Goal: Task Accomplishment & Management: Use online tool/utility

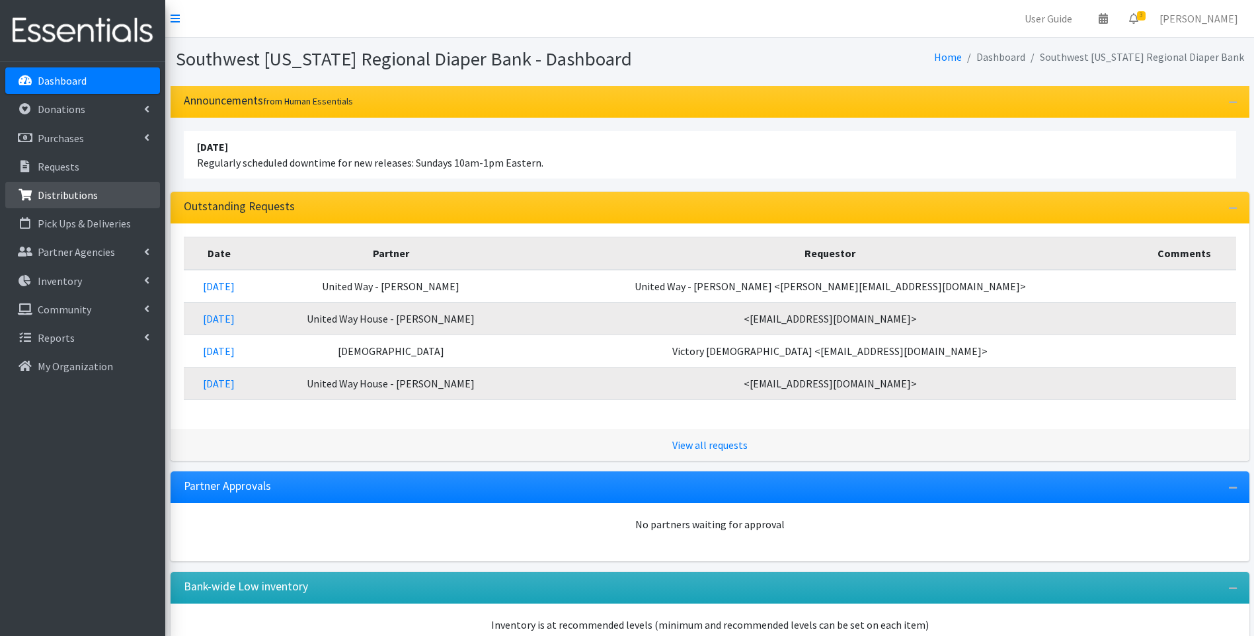
click at [65, 188] on p "Distributions" at bounding box center [68, 194] width 60 height 13
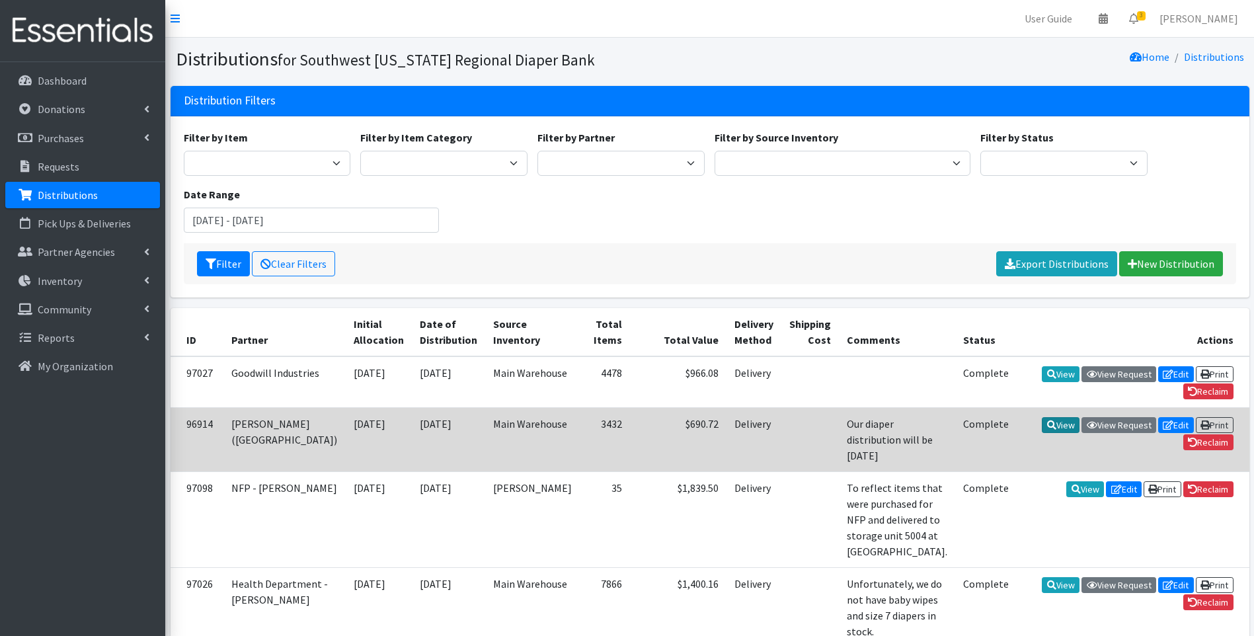
click at [1051, 420] on link "View" at bounding box center [1061, 425] width 38 height 16
click at [1163, 426] on icon at bounding box center [1168, 424] width 11 height 9
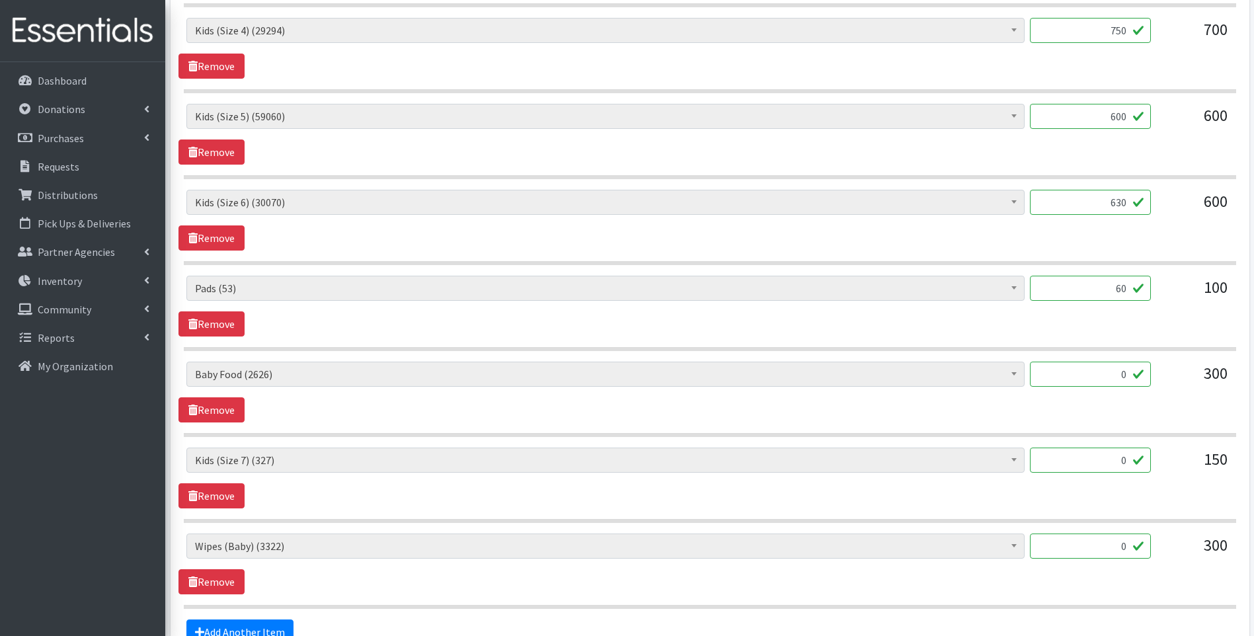
scroll to position [925, 0]
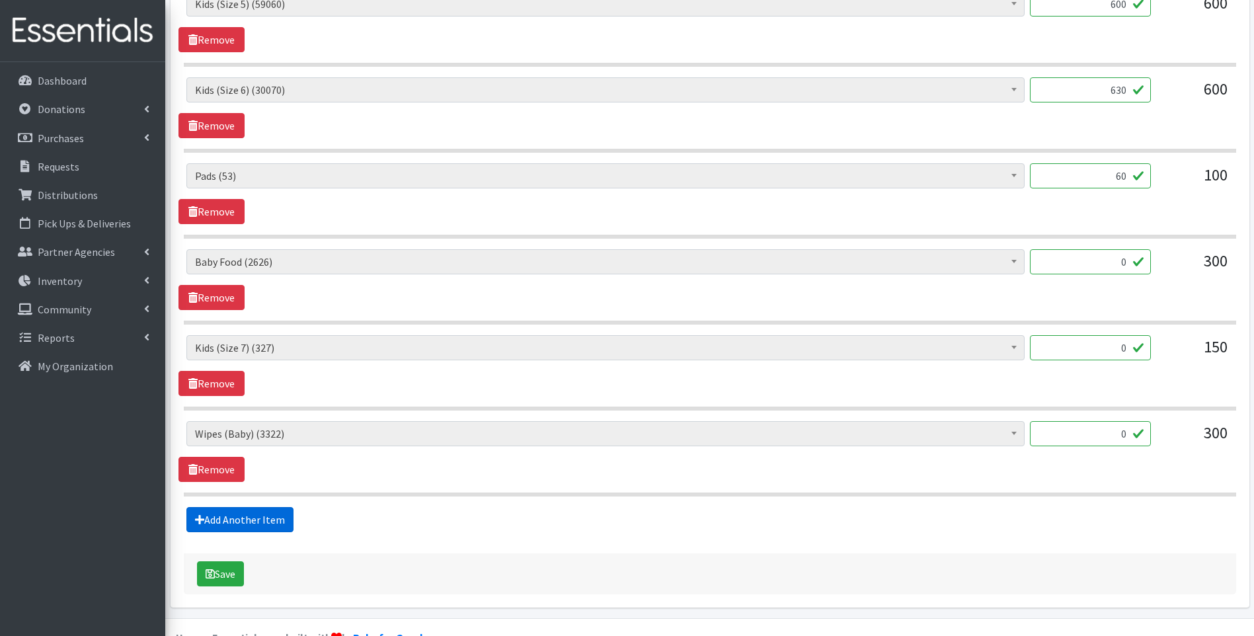
click at [280, 524] on link "Add Another Item" at bounding box center [239, 519] width 107 height 25
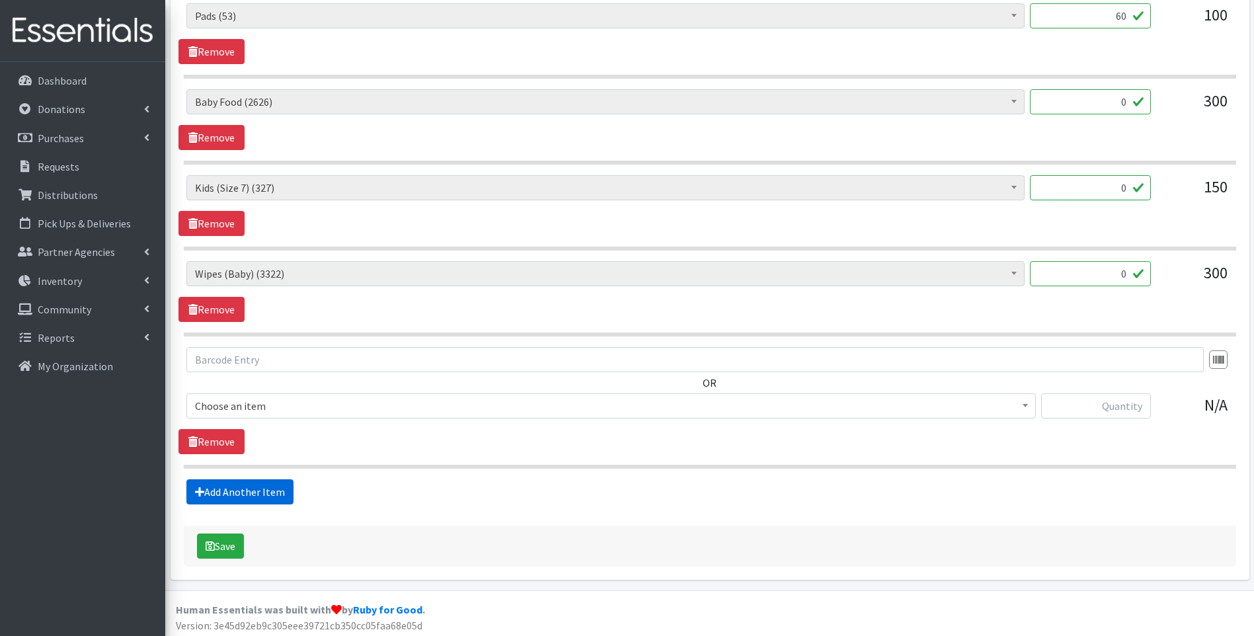
scroll to position [1089, 0]
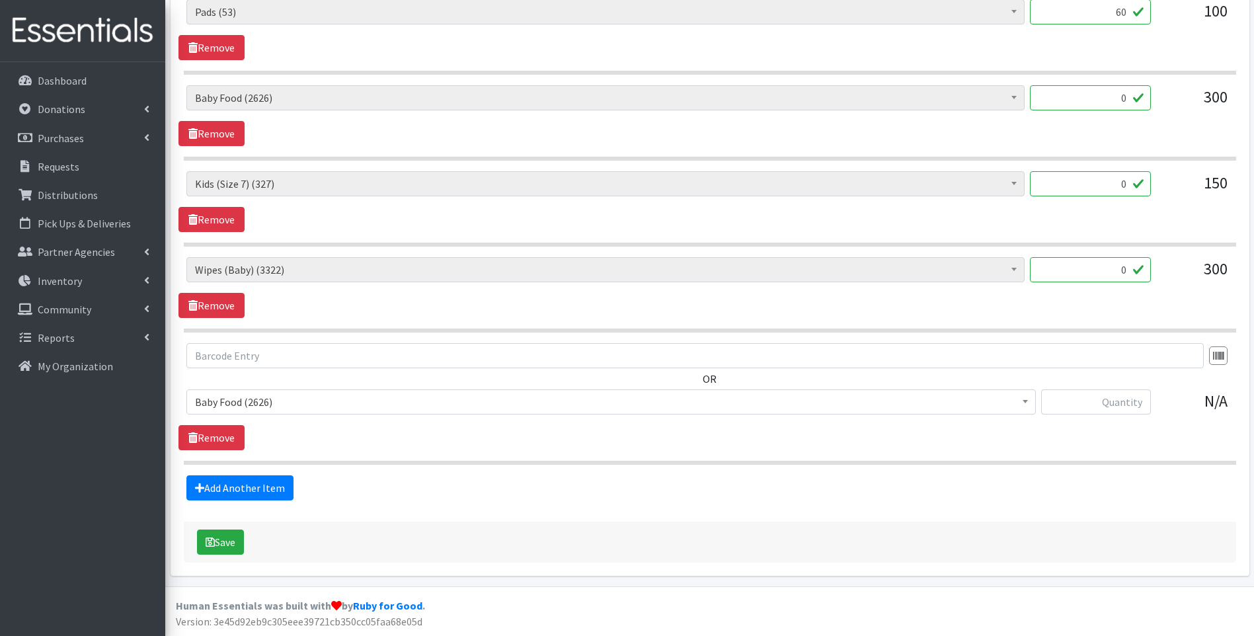
click at [315, 407] on span "Baby Food (2626)" at bounding box center [611, 402] width 832 height 19
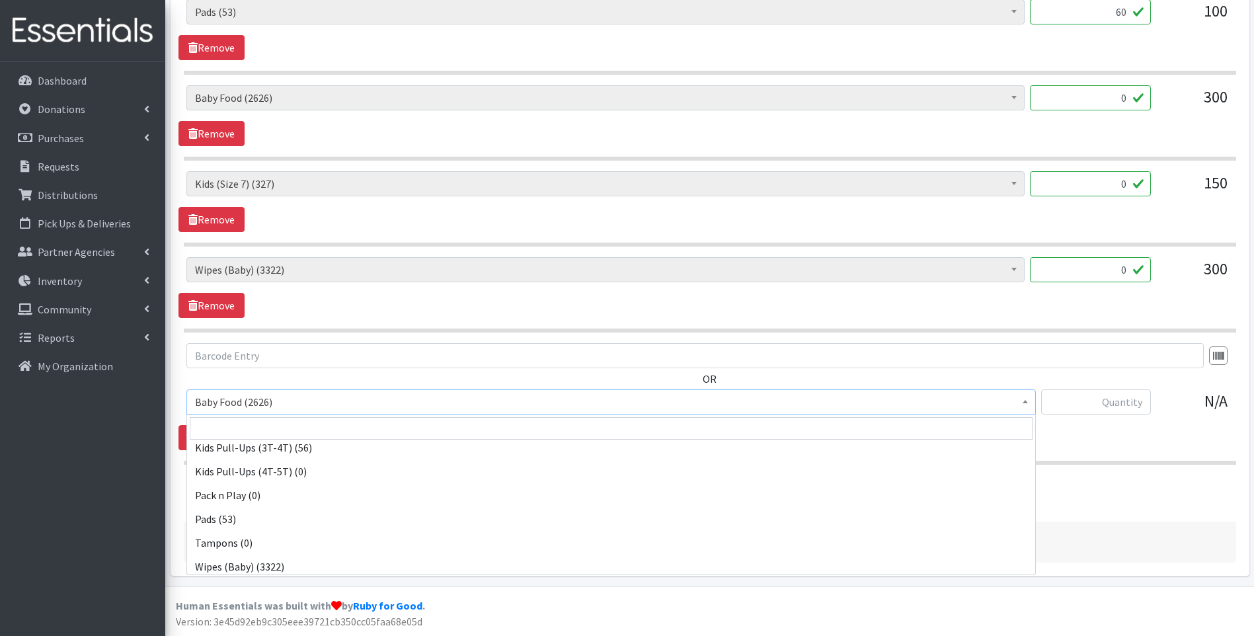
scroll to position [415, 0]
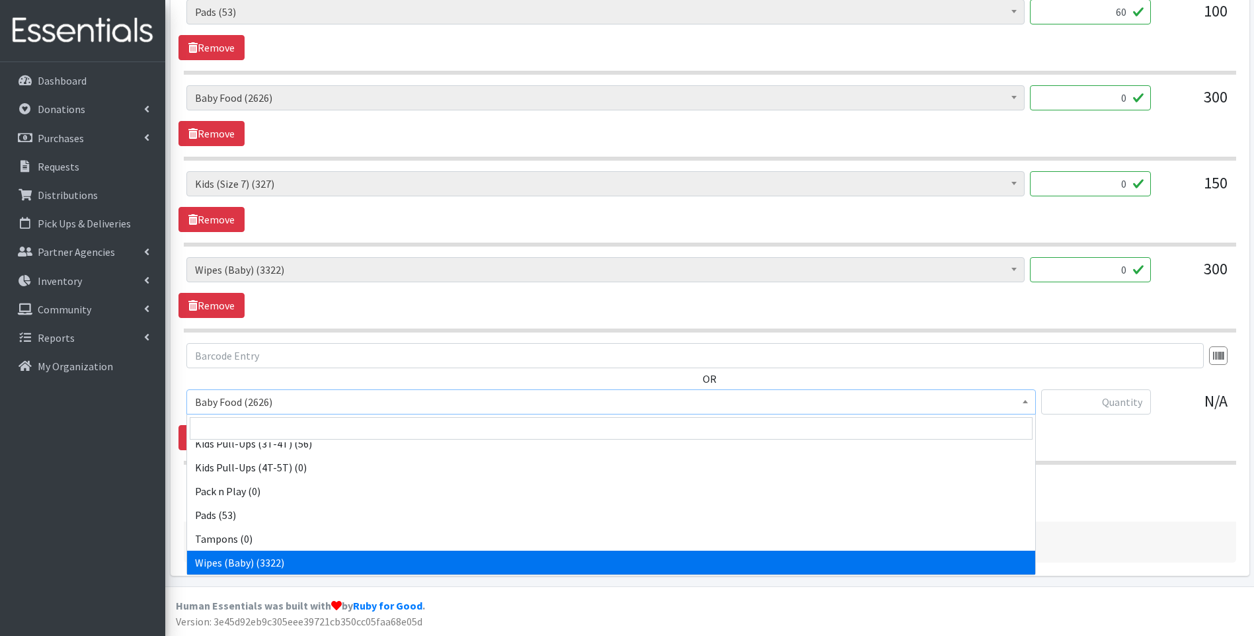
select select "10041"
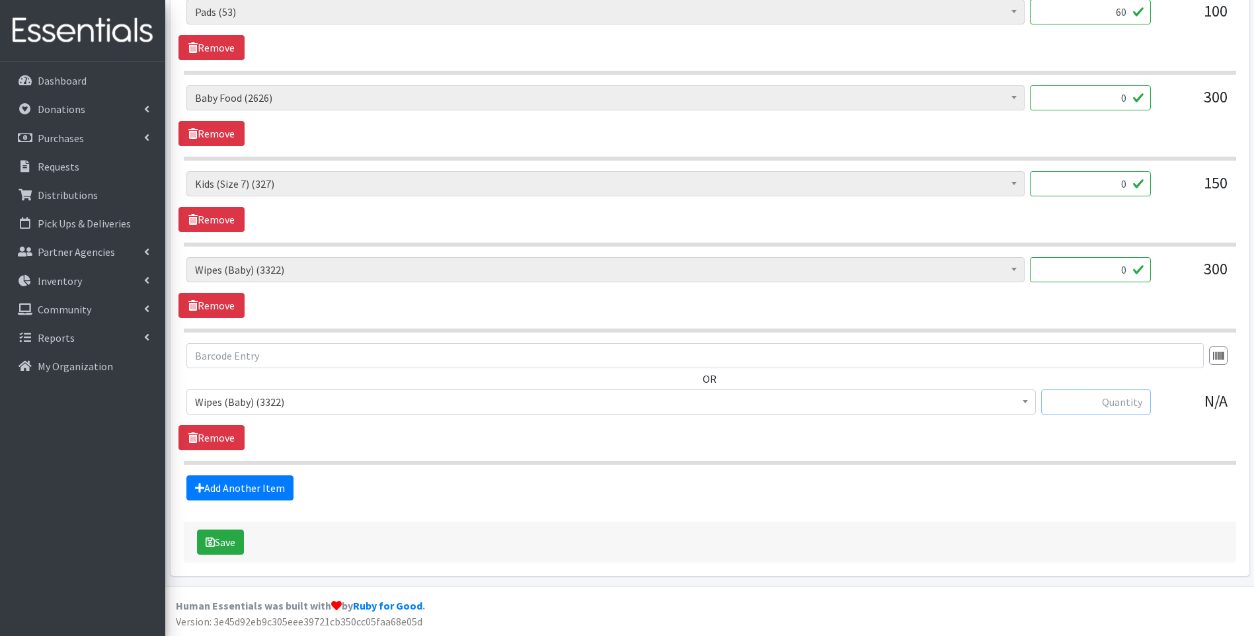
click at [1115, 408] on input "text" at bounding box center [1096, 401] width 110 height 25
type input "60"
click at [219, 541] on button "Save" at bounding box center [220, 541] width 47 height 25
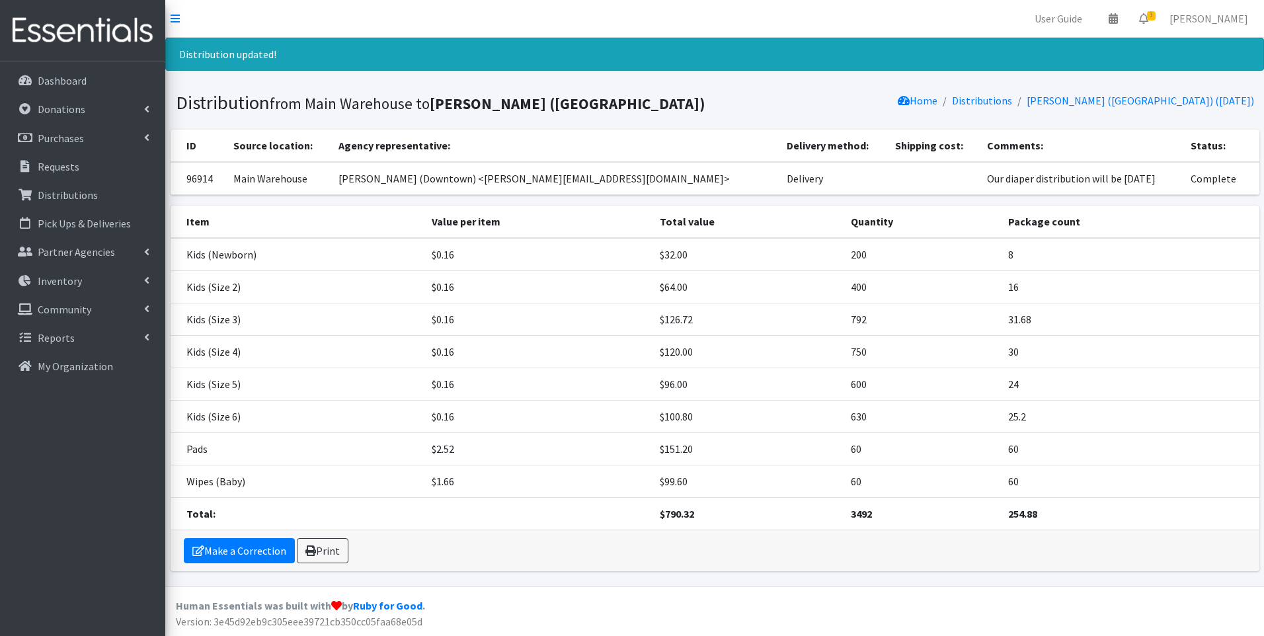
click at [67, 26] on img at bounding box center [82, 31] width 155 height 44
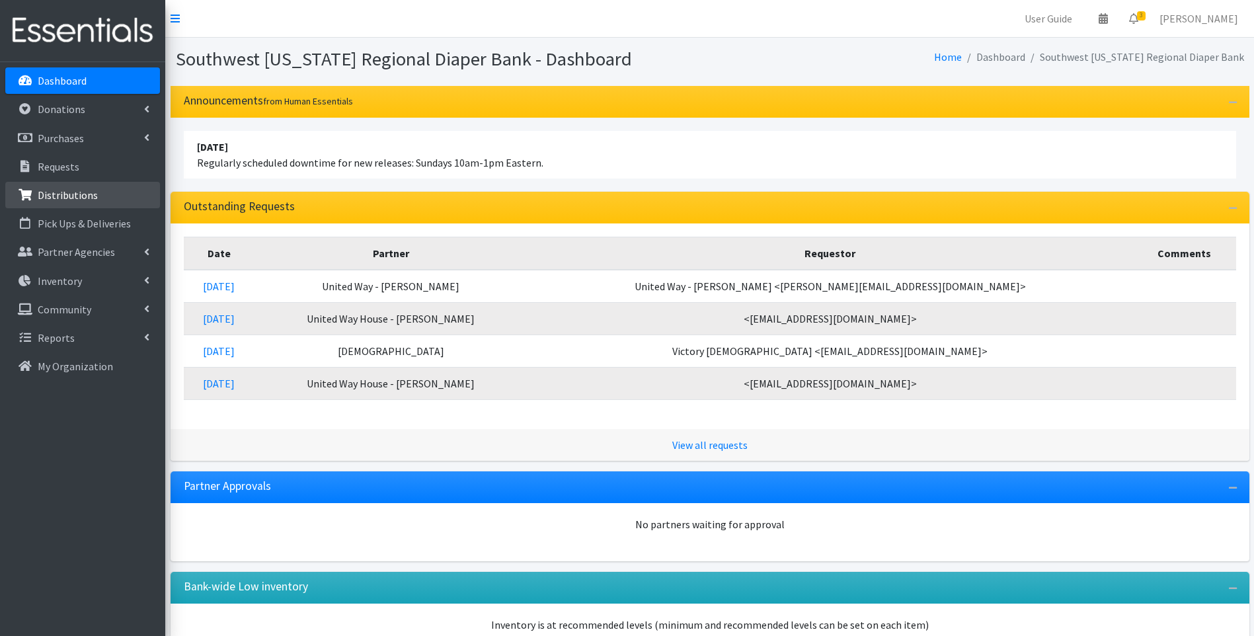
click at [80, 190] on p "Distributions" at bounding box center [68, 194] width 60 height 13
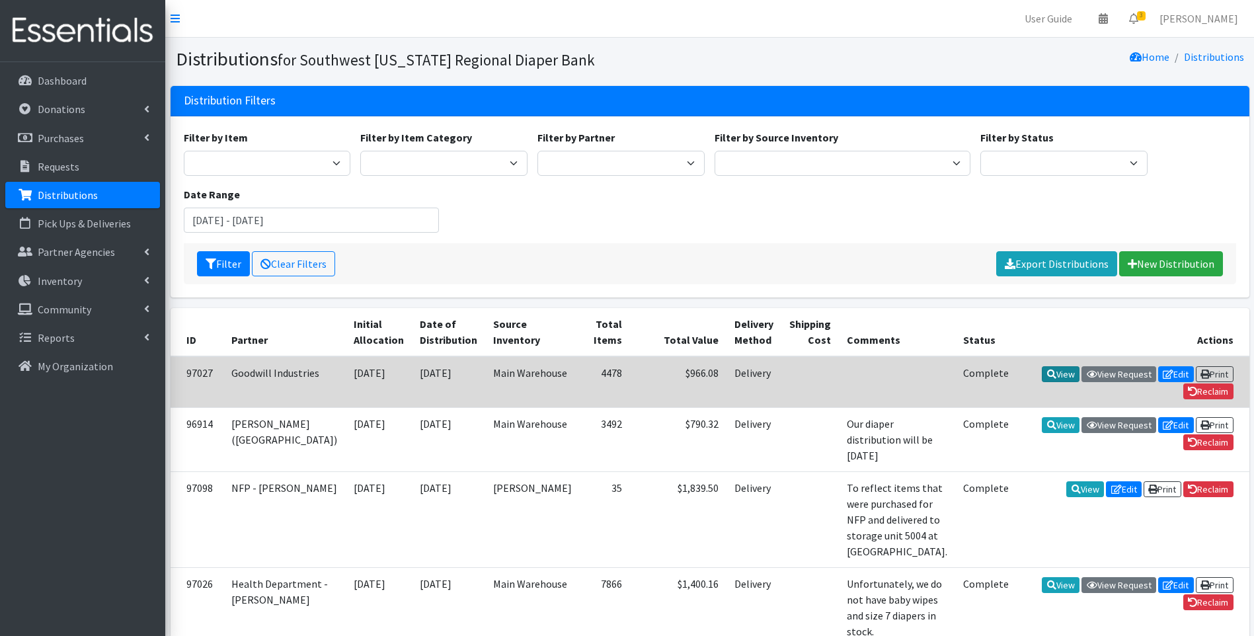
click at [1052, 374] on link "View" at bounding box center [1061, 374] width 38 height 16
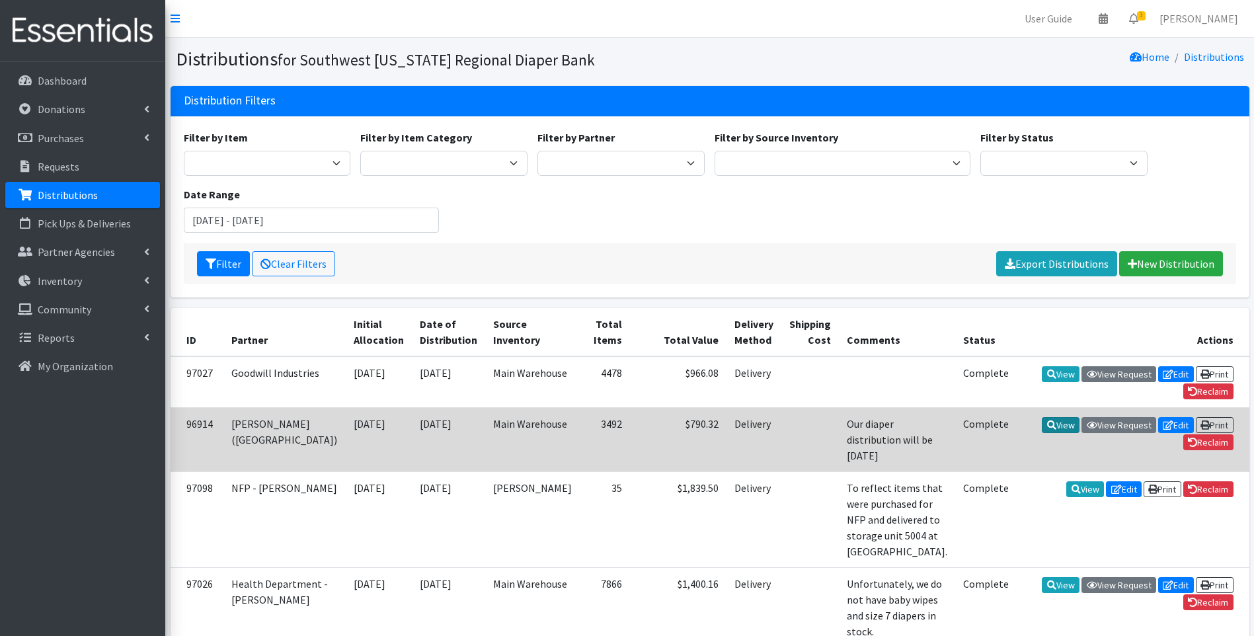
click at [1048, 426] on icon at bounding box center [1051, 424] width 9 height 9
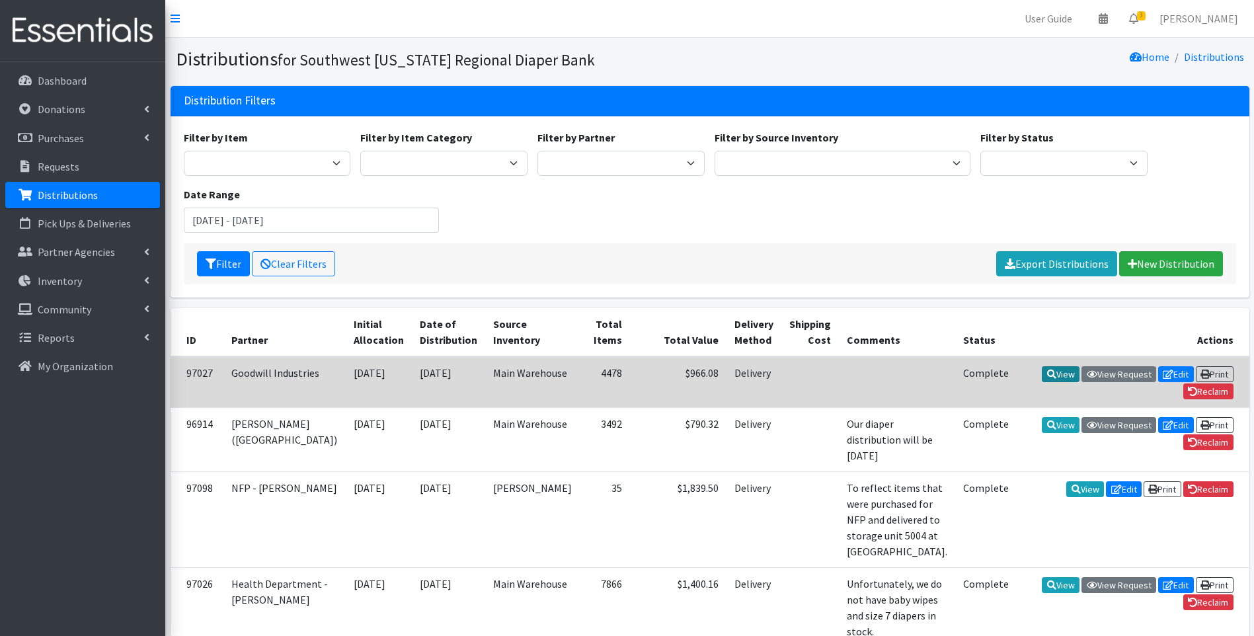
click at [1056, 373] on link "View" at bounding box center [1061, 374] width 38 height 16
